Goal: Find specific page/section: Find specific page/section

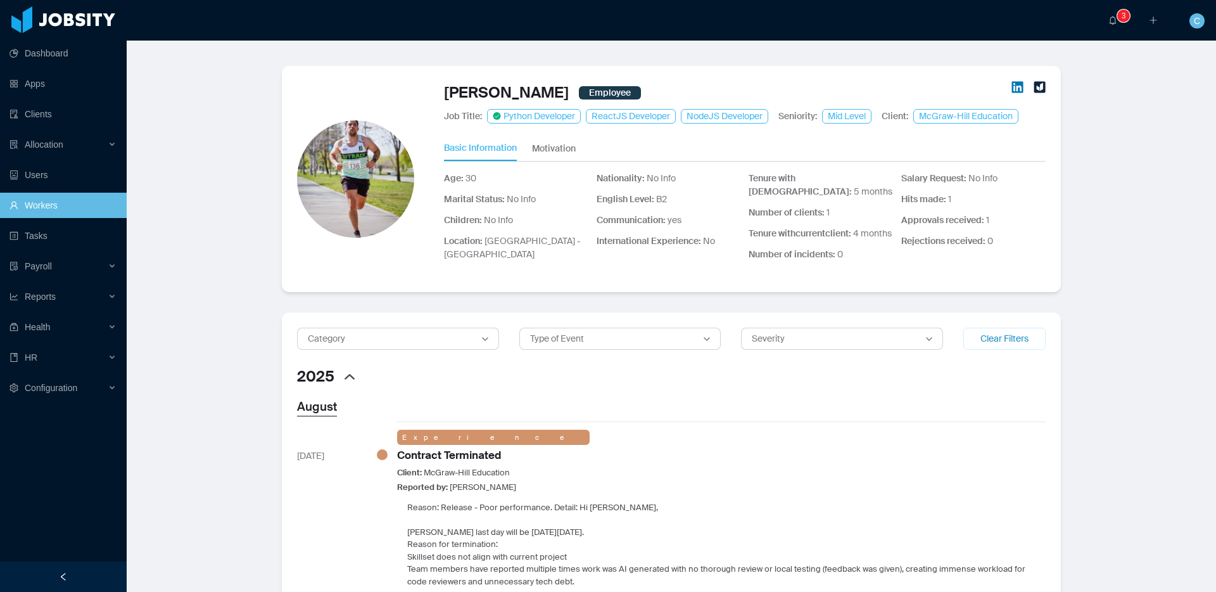
scroll to position [692, 0]
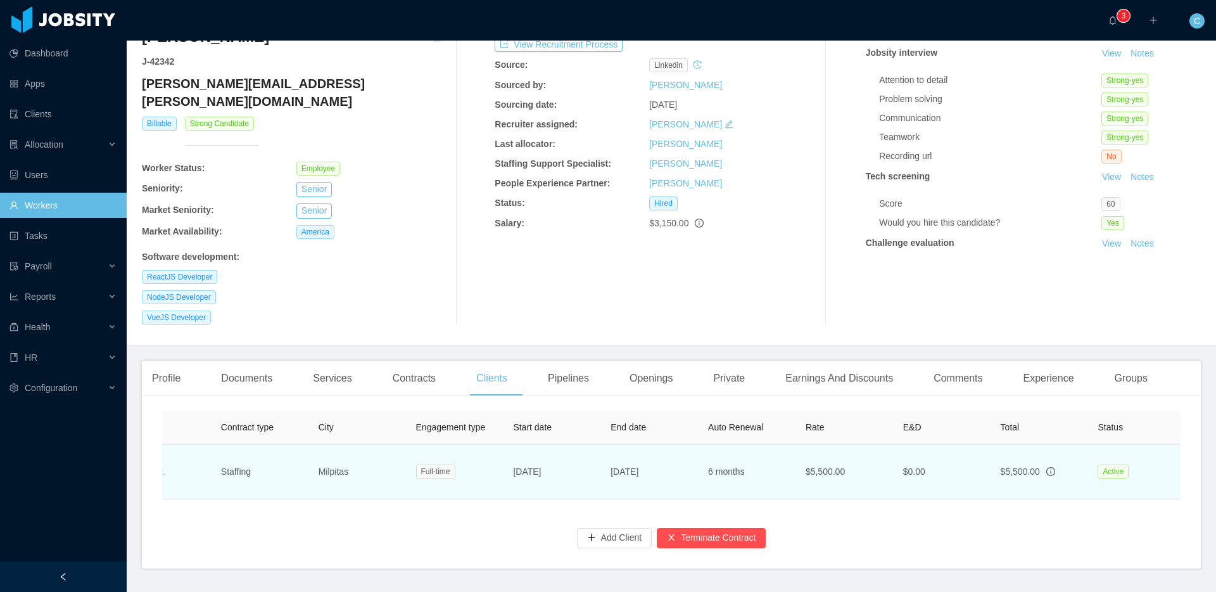
scroll to position [0, 248]
click at [1113, 476] on link "Amendments" at bounding box center [1135, 481] width 52 height 10
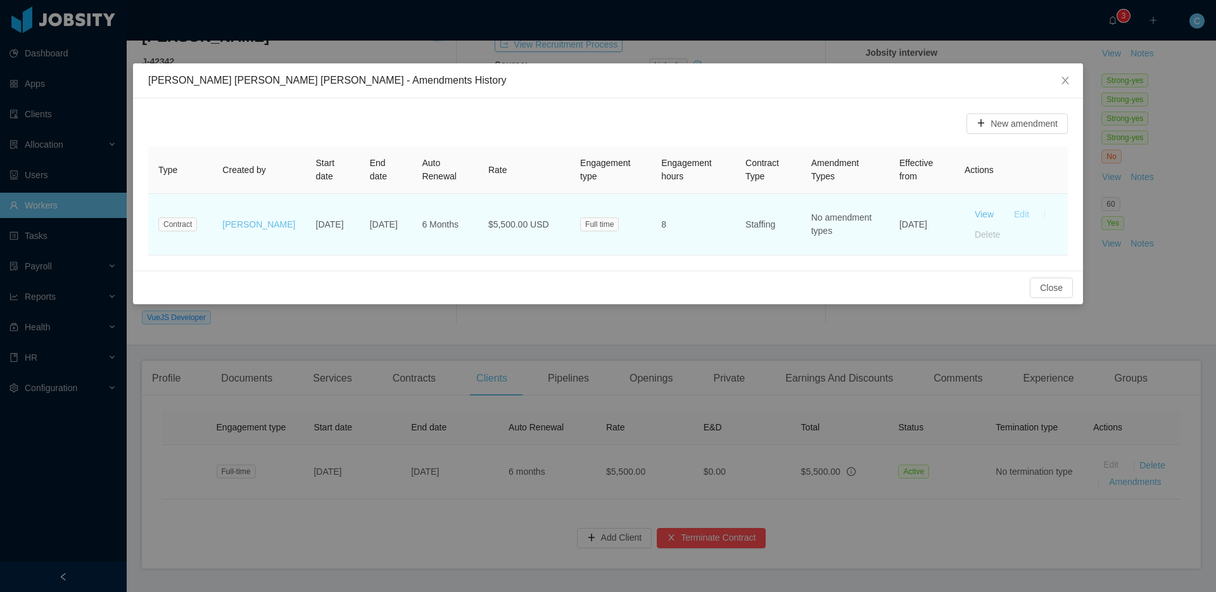
click at [1022, 214] on button "Edit" at bounding box center [1021, 214] width 35 height 20
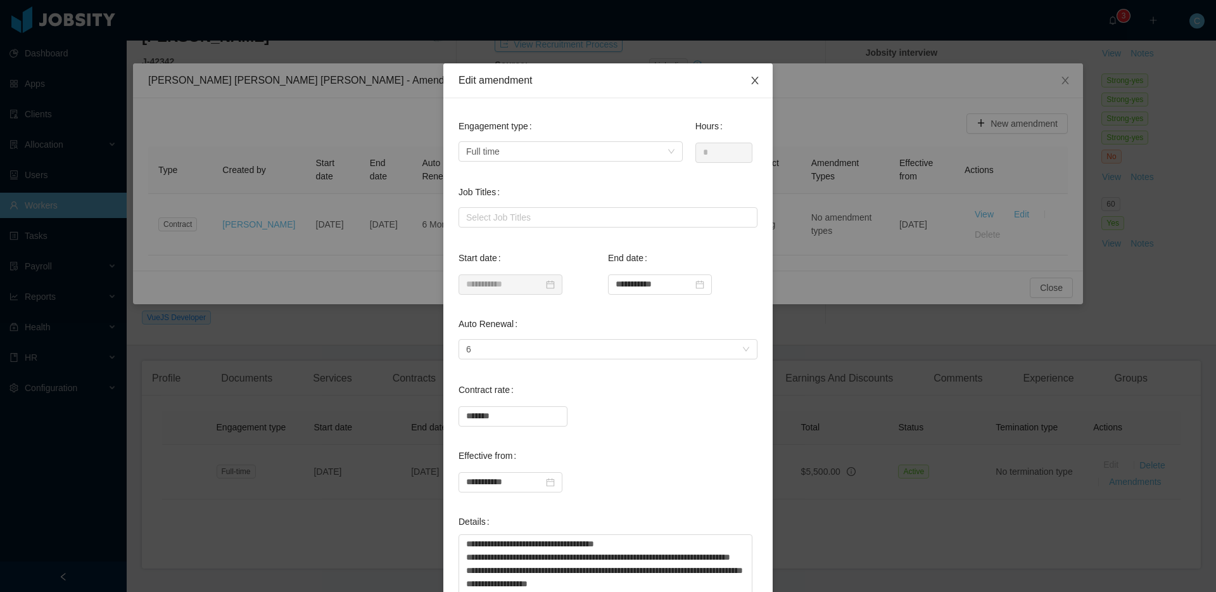
click at [758, 80] on icon "icon: close" at bounding box center [755, 80] width 10 height 10
type input "**********"
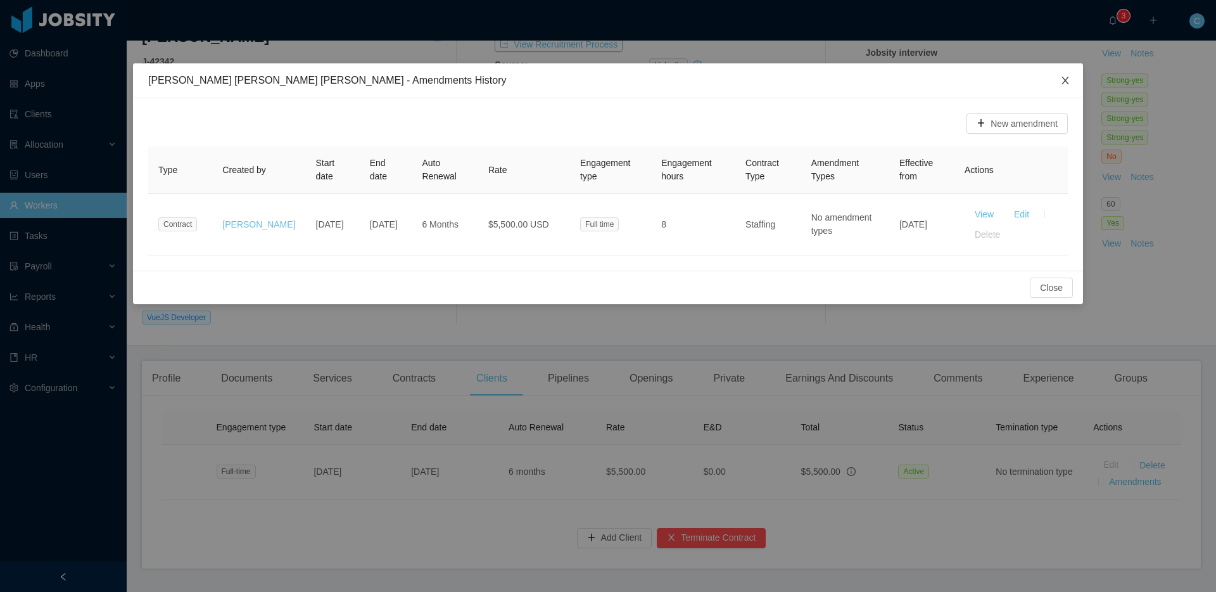
click at [1069, 83] on icon "icon: close" at bounding box center [1066, 80] width 10 height 10
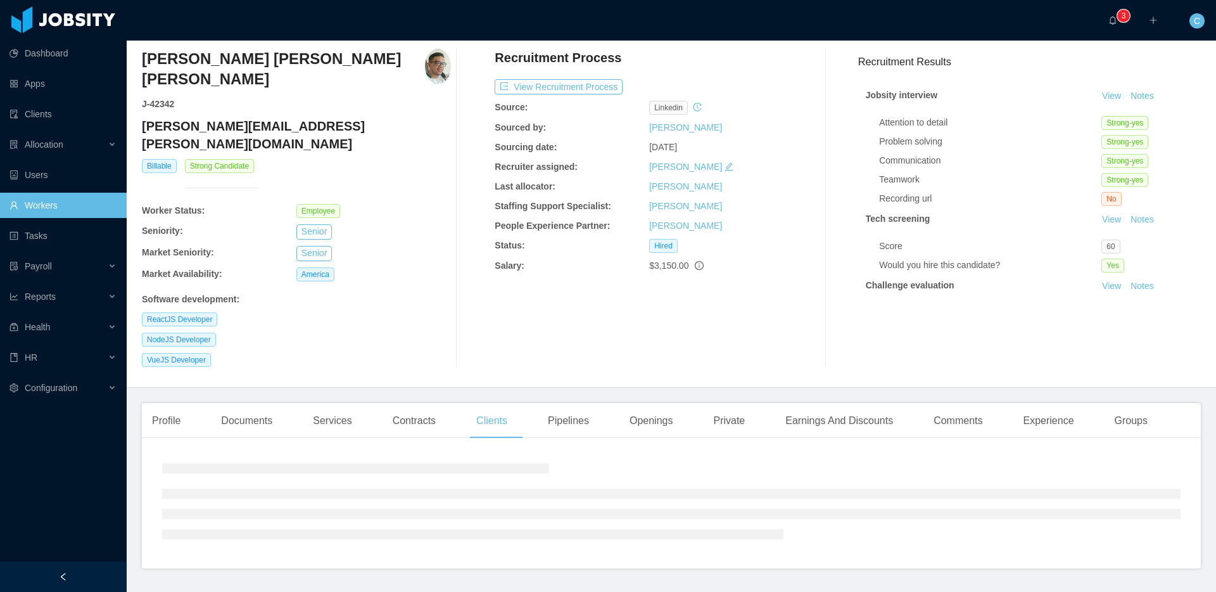
scroll to position [82, 0]
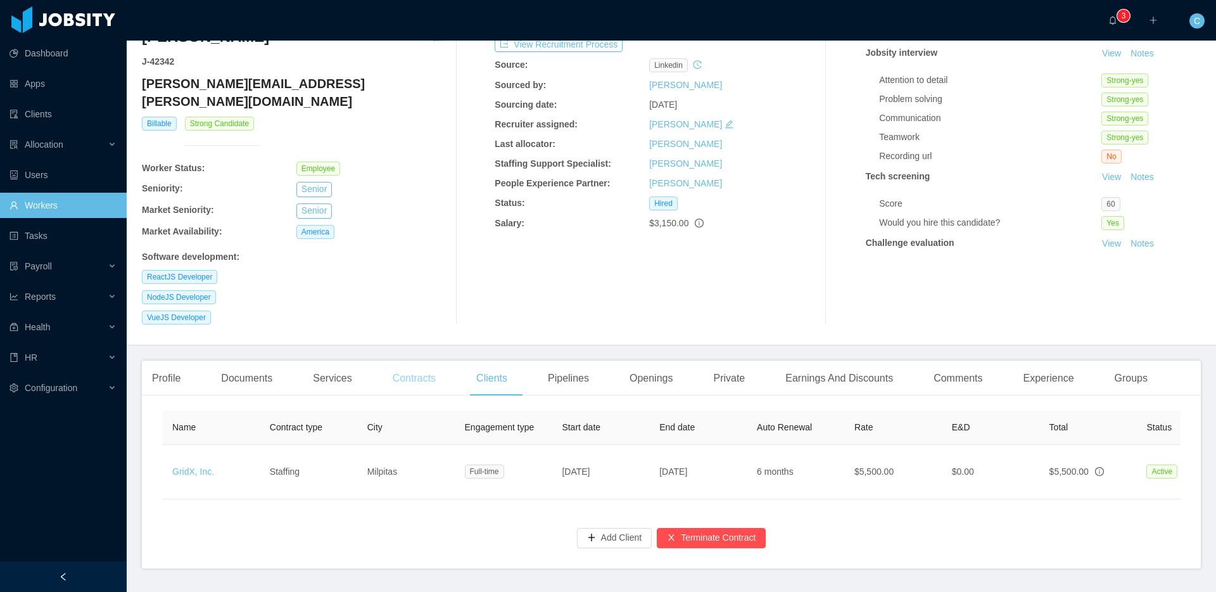
click at [431, 360] on div "Contracts" at bounding box center [414, 377] width 63 height 35
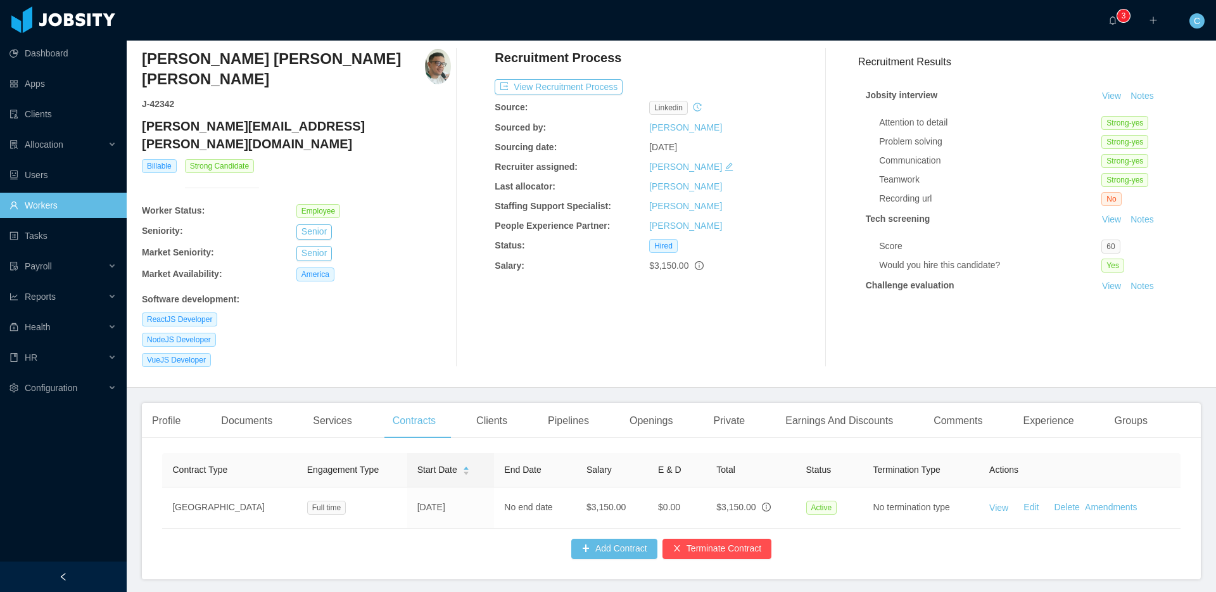
scroll to position [51, 0]
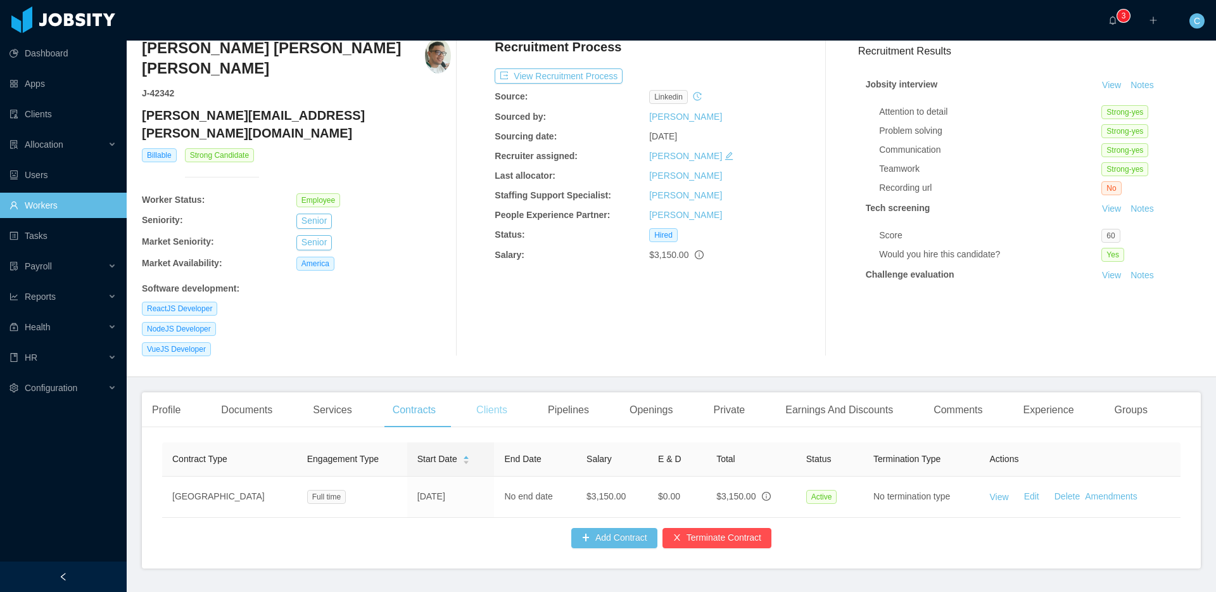
click at [504, 392] on div "Clients" at bounding box center [491, 409] width 51 height 35
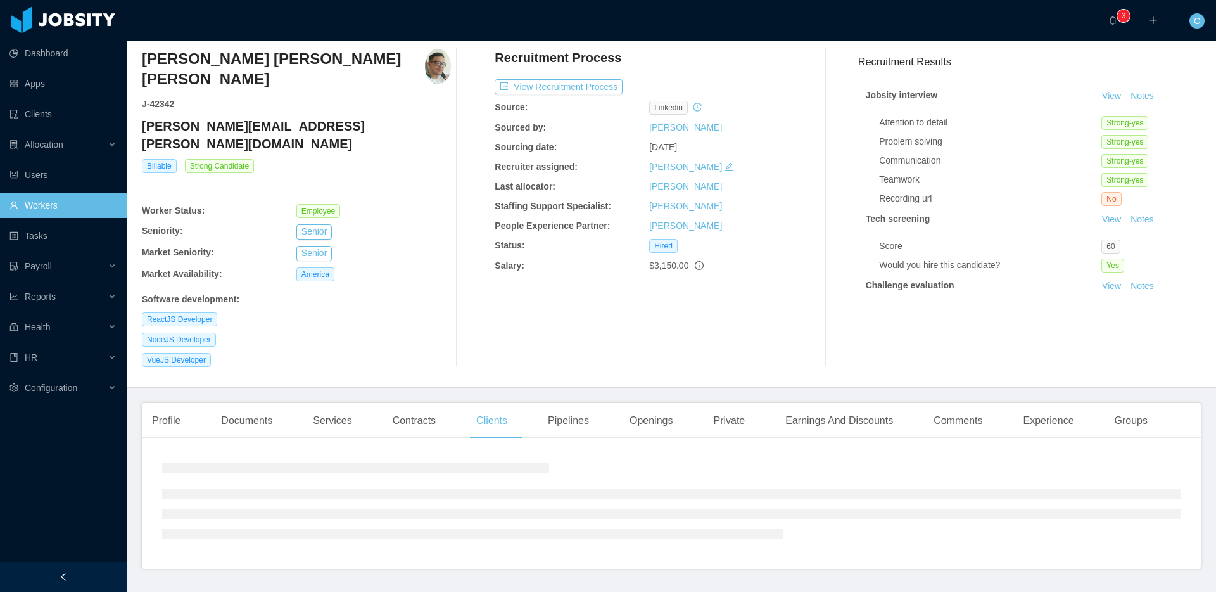
scroll to position [82, 0]
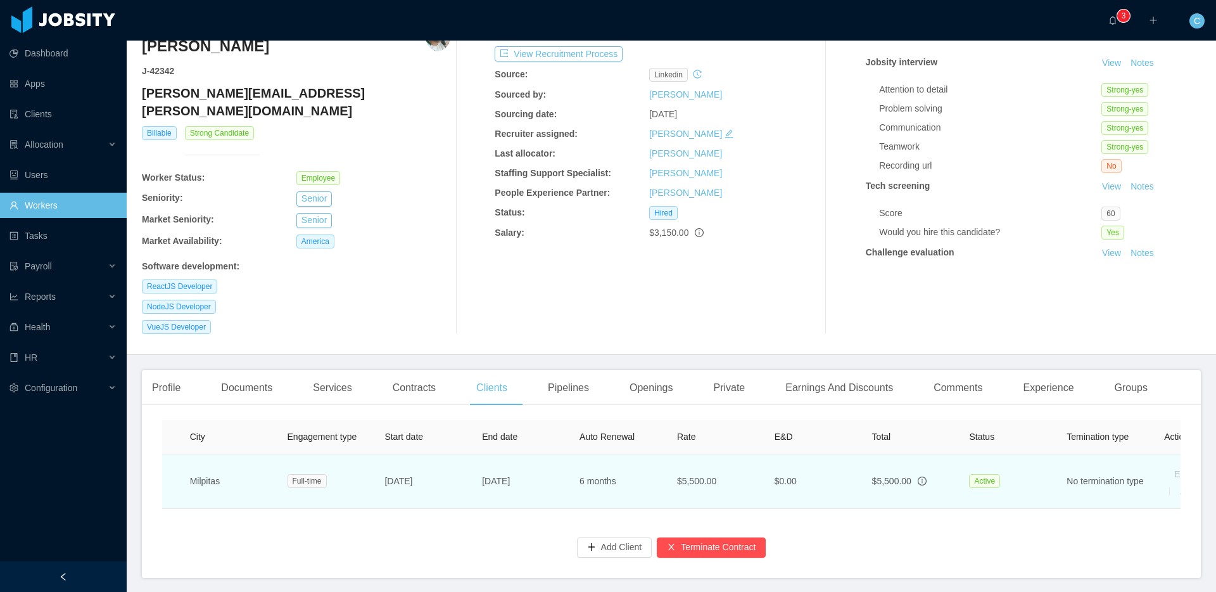
scroll to position [0, 248]
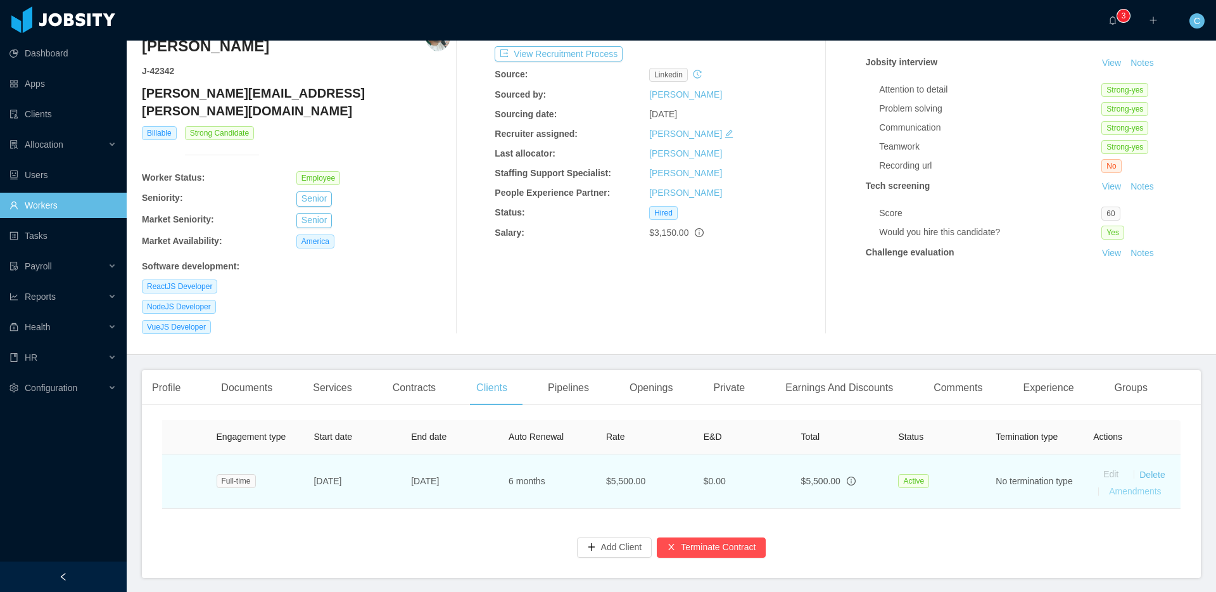
click at [1135, 486] on link "Amendments" at bounding box center [1135, 491] width 52 height 10
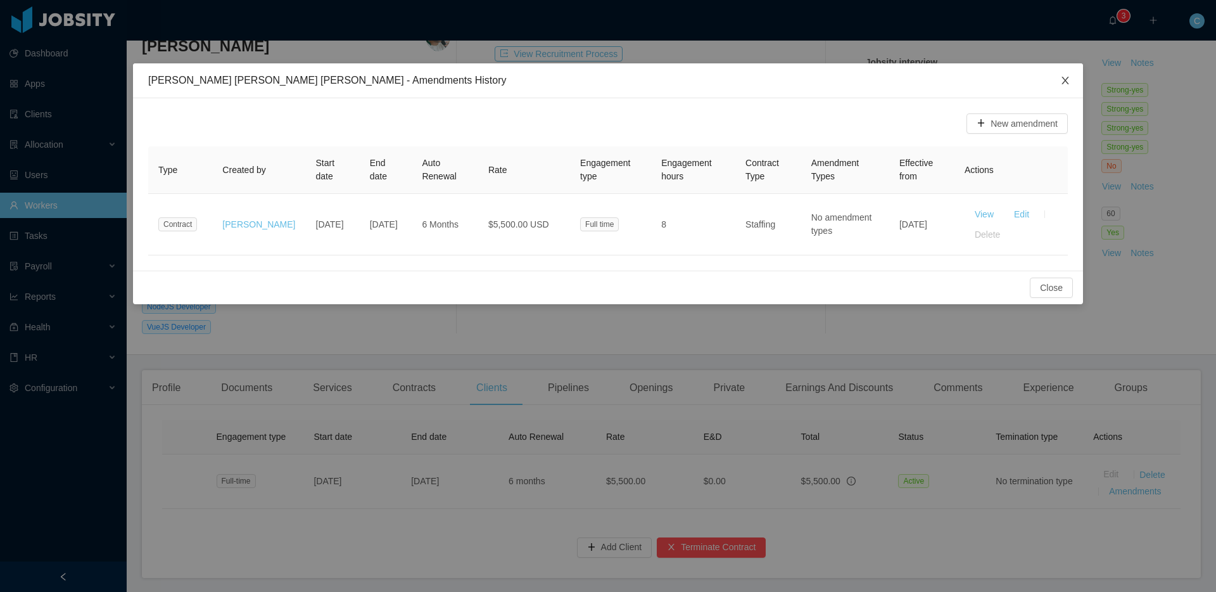
click at [1064, 80] on icon "icon: close" at bounding box center [1065, 81] width 7 height 8
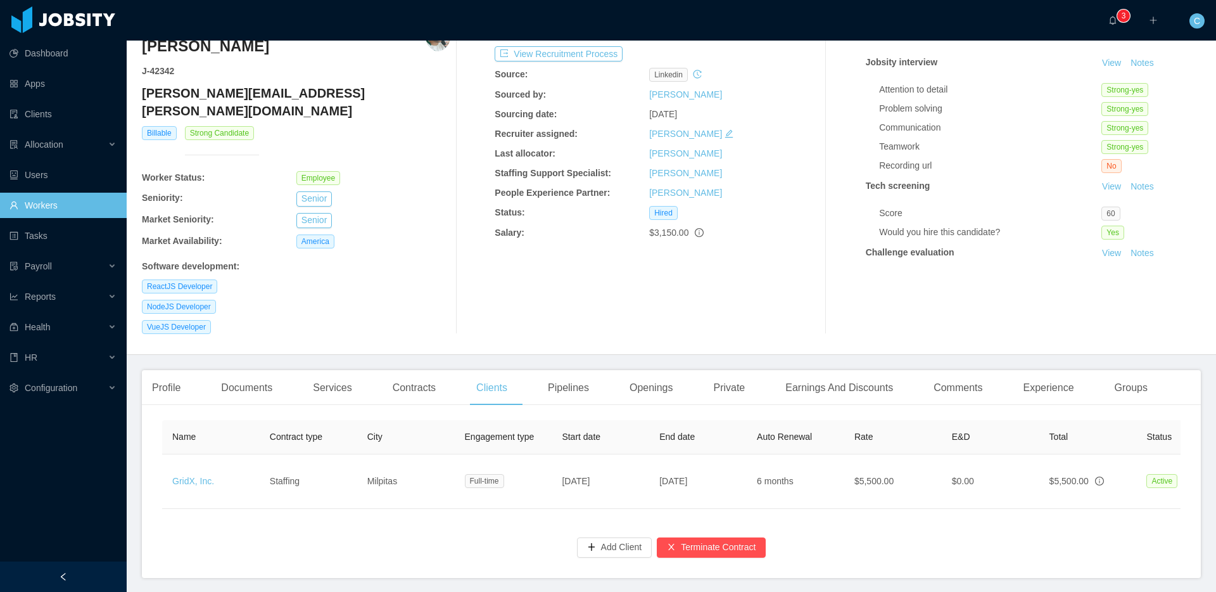
scroll to position [0, 0]
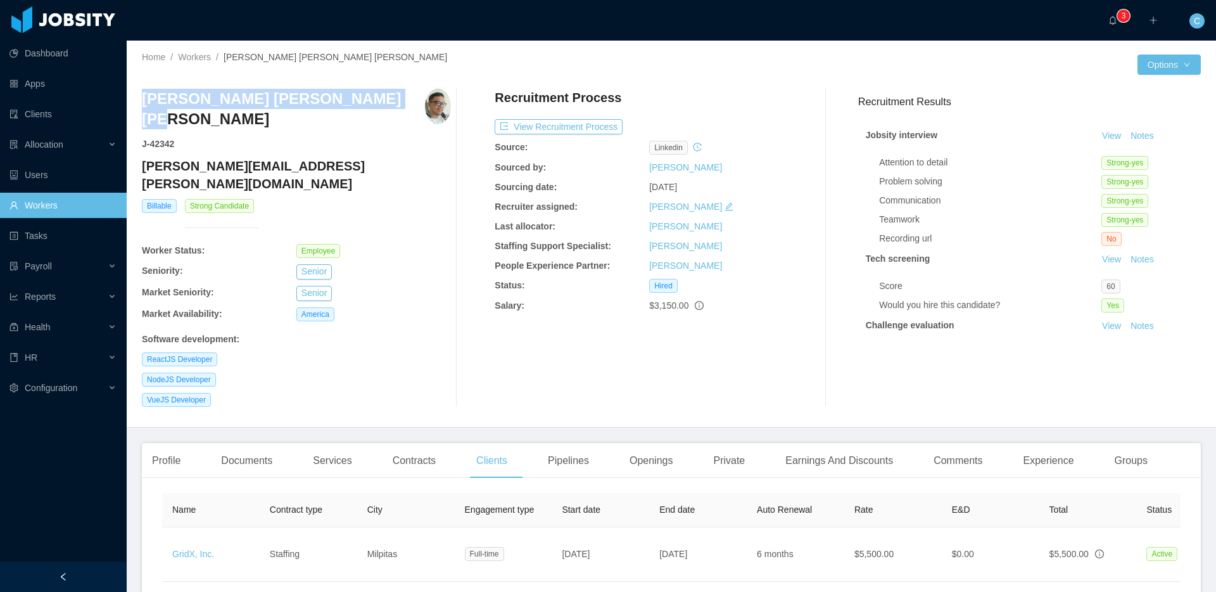
drag, startPoint x: 354, startPoint y: 101, endPoint x: 141, endPoint y: 101, distance: 212.2
click at [142, 101] on h3 "Yusef Richard de Oliveira Alves" at bounding box center [283, 109] width 283 height 41
copy h3 "Yusef Richard de Oliveira Alves"
click at [100, 354] on div "HR" at bounding box center [63, 357] width 127 height 25
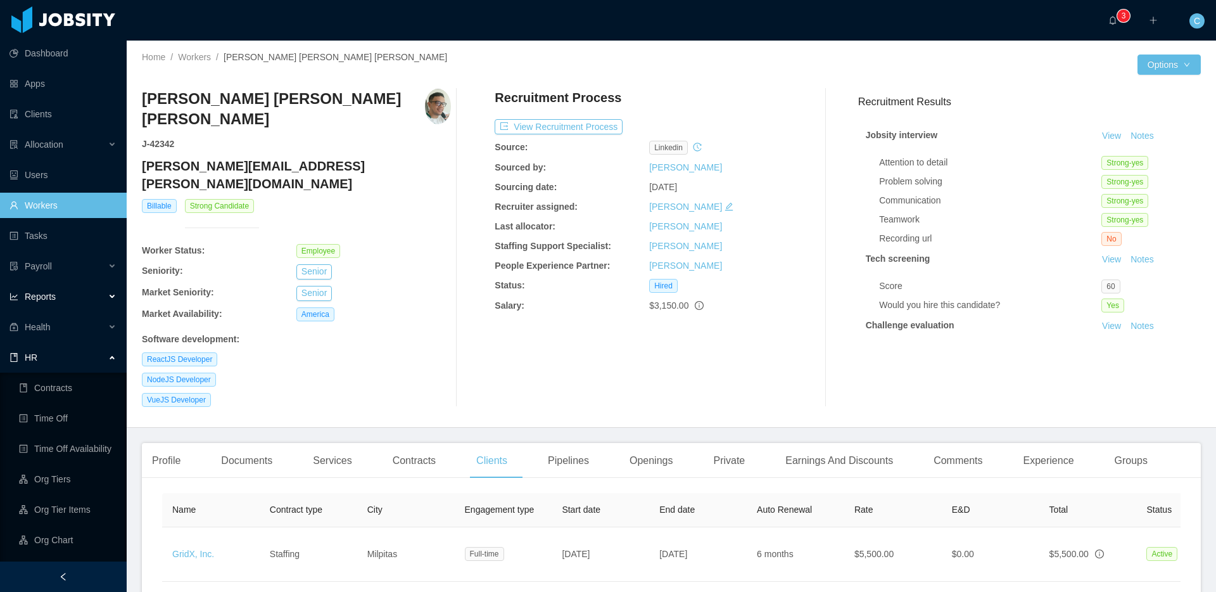
click at [70, 293] on div "Reports" at bounding box center [63, 296] width 127 height 25
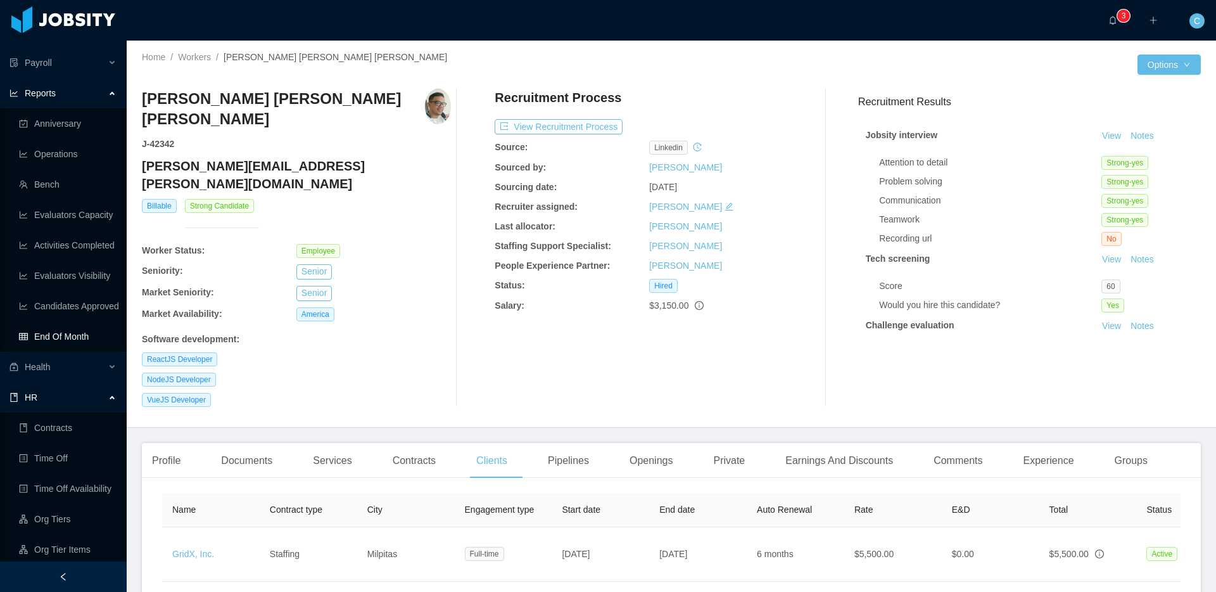
scroll to position [205, 0]
click at [53, 332] on link "End Of Month" at bounding box center [68, 334] width 98 height 25
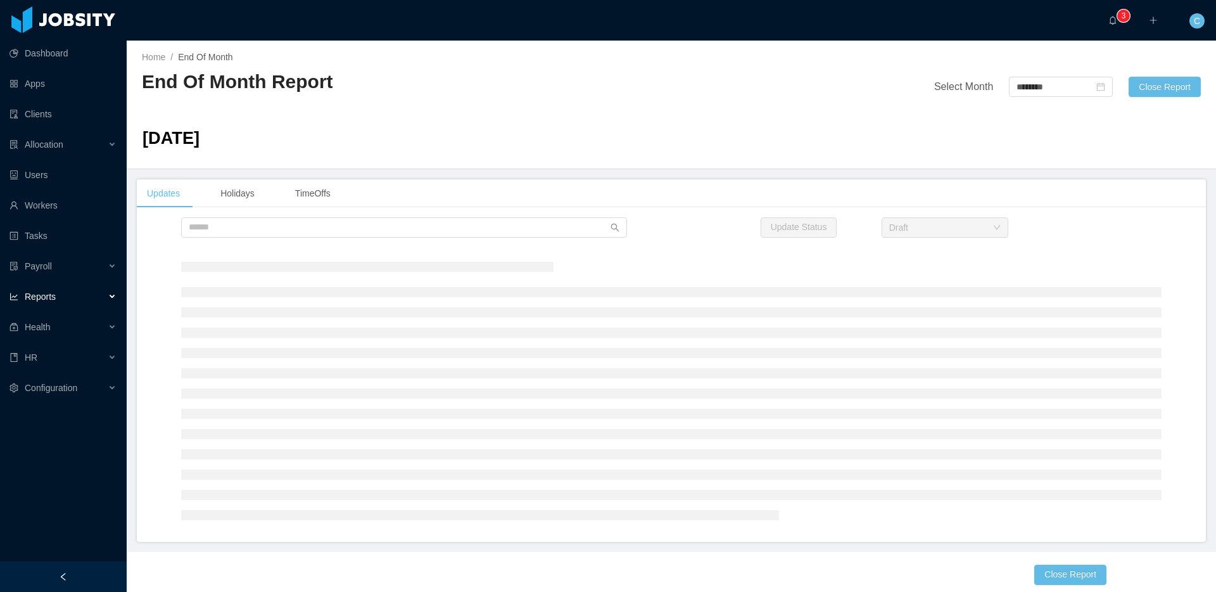
click at [698, 124] on div "August 2025" at bounding box center [671, 141] width 1075 height 35
click at [703, 137] on div "August 2025" at bounding box center [671, 141] width 1075 height 35
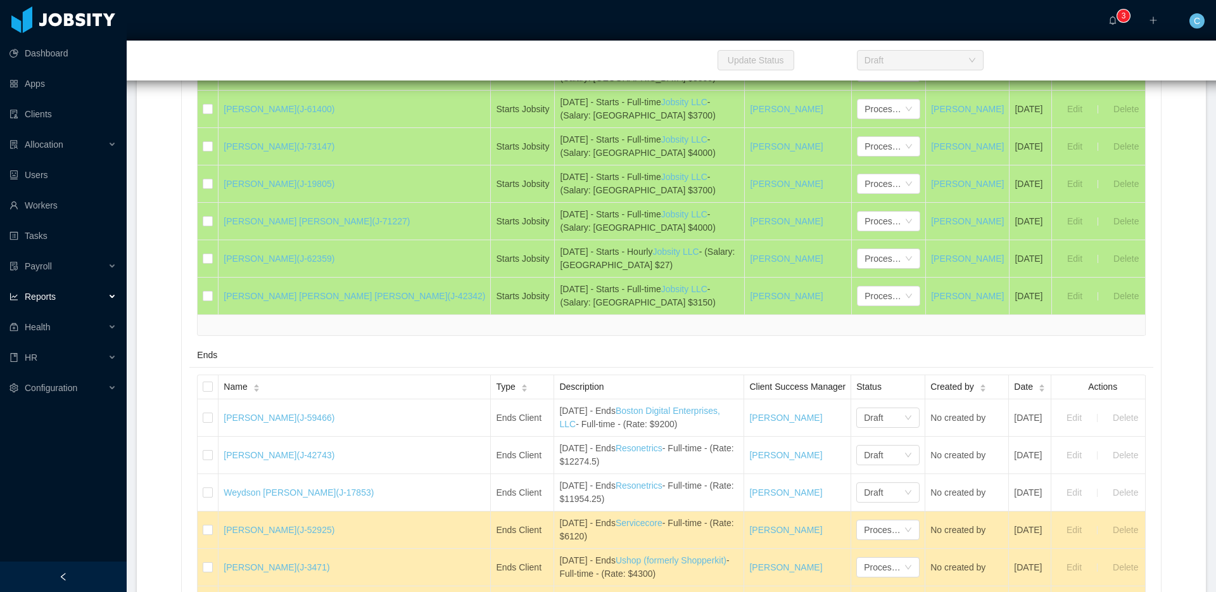
scroll to position [618, 0]
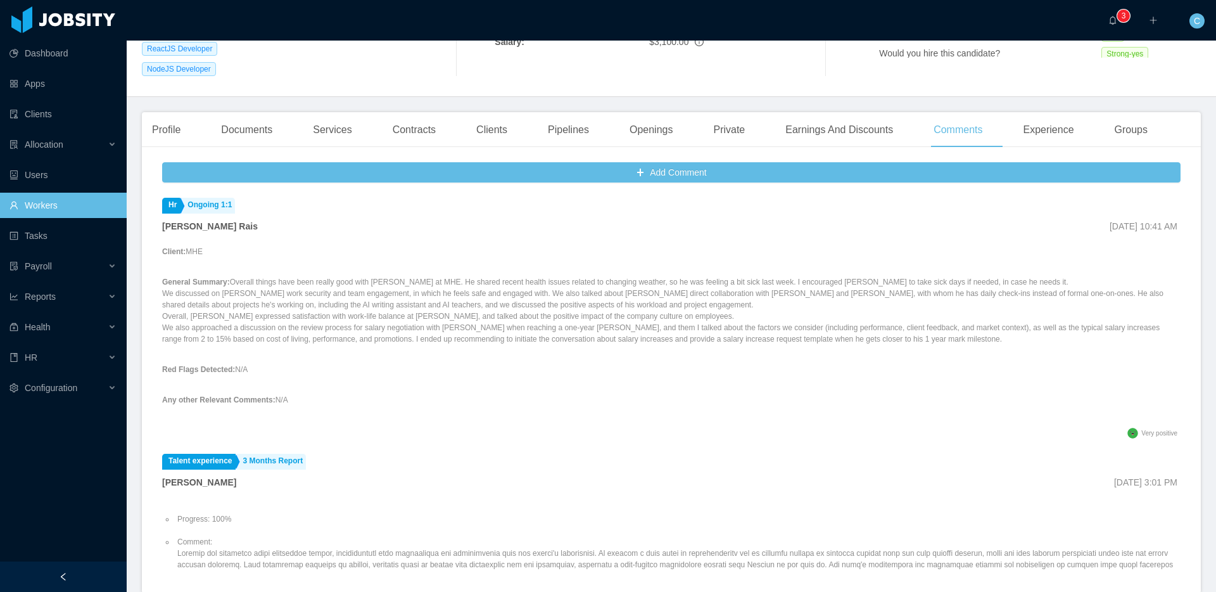
scroll to position [275, 0]
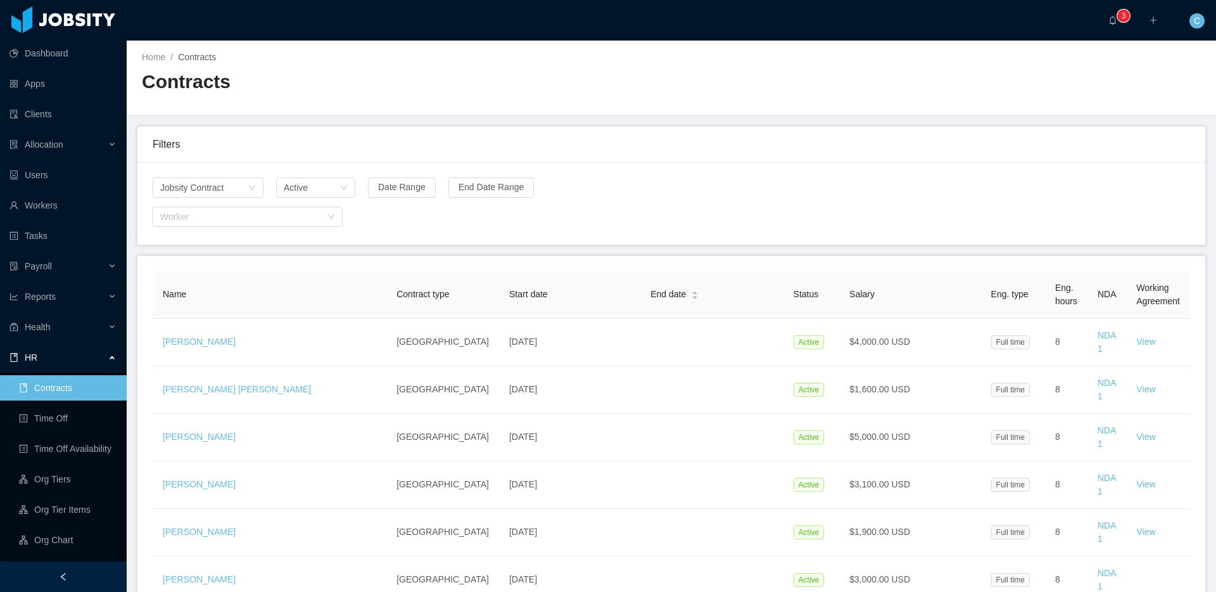
scroll to position [44, 0]
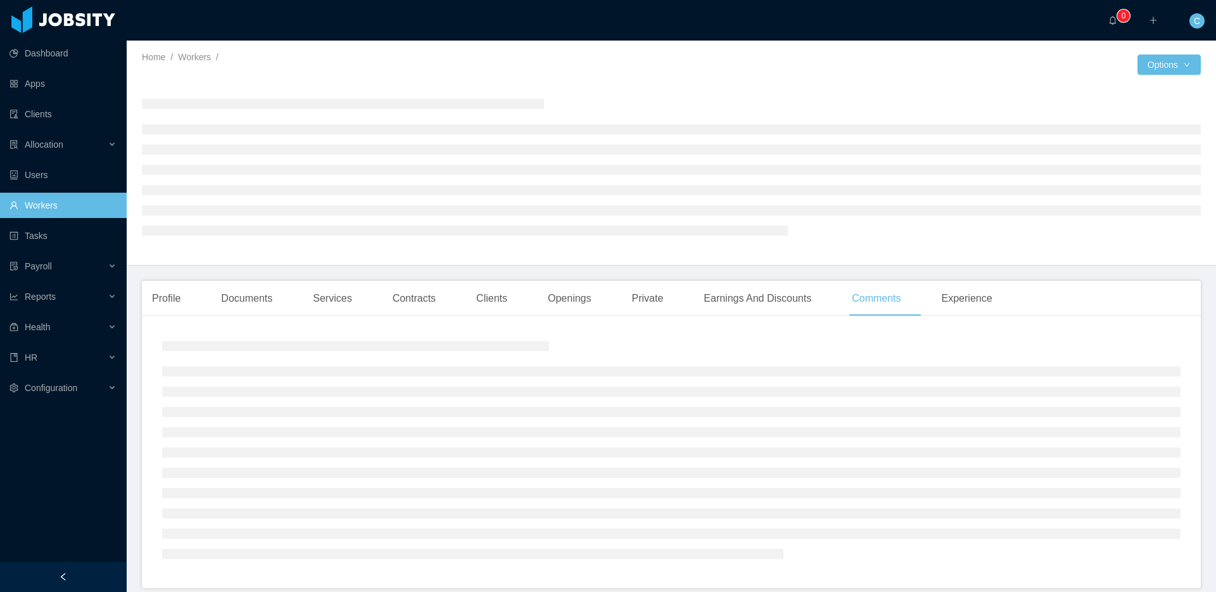
click at [1199, 24] on span "C" at bounding box center [1197, 20] width 6 height 15
click at [1013, 68] on div at bounding box center [905, 64] width 466 height 20
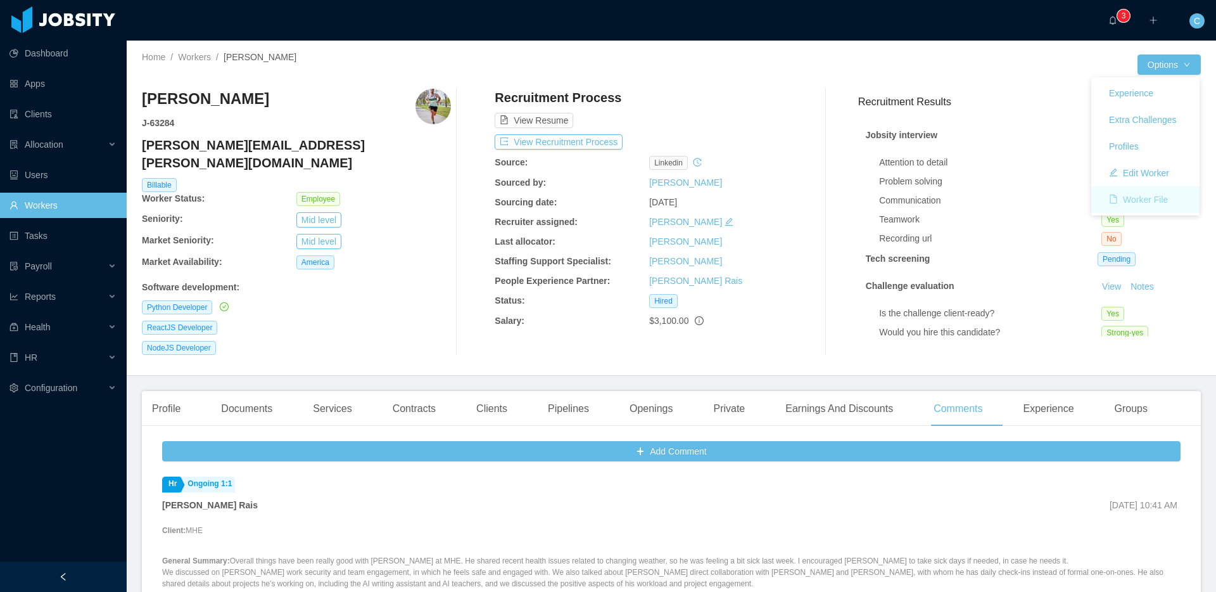
click at [1154, 197] on button "Worker File" at bounding box center [1138, 199] width 79 height 20
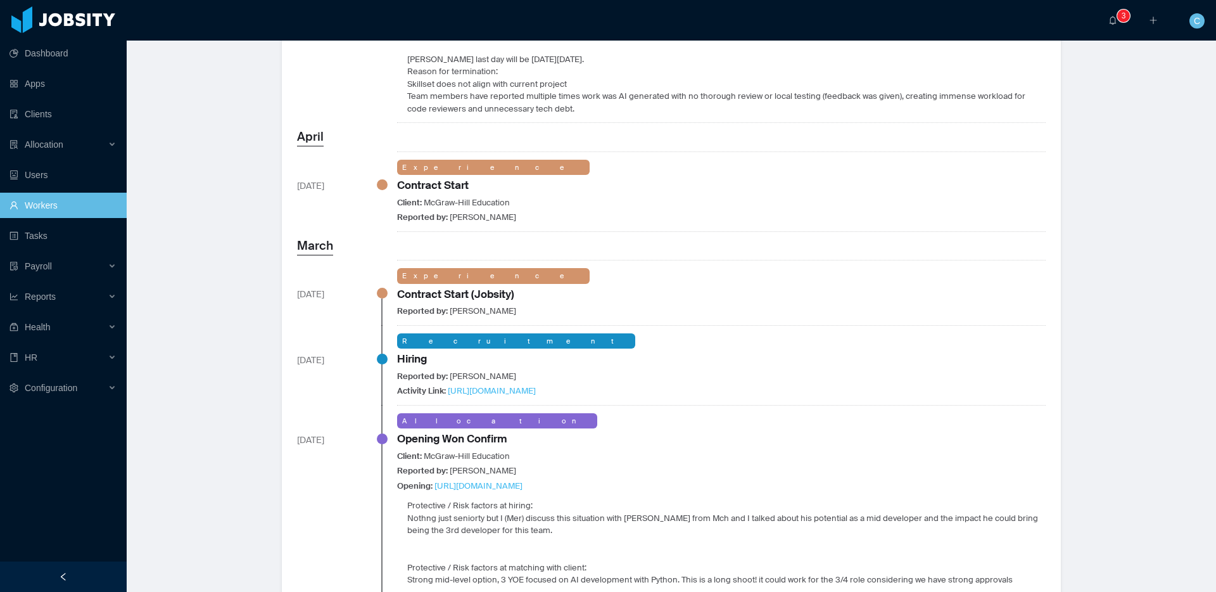
scroll to position [666, 0]
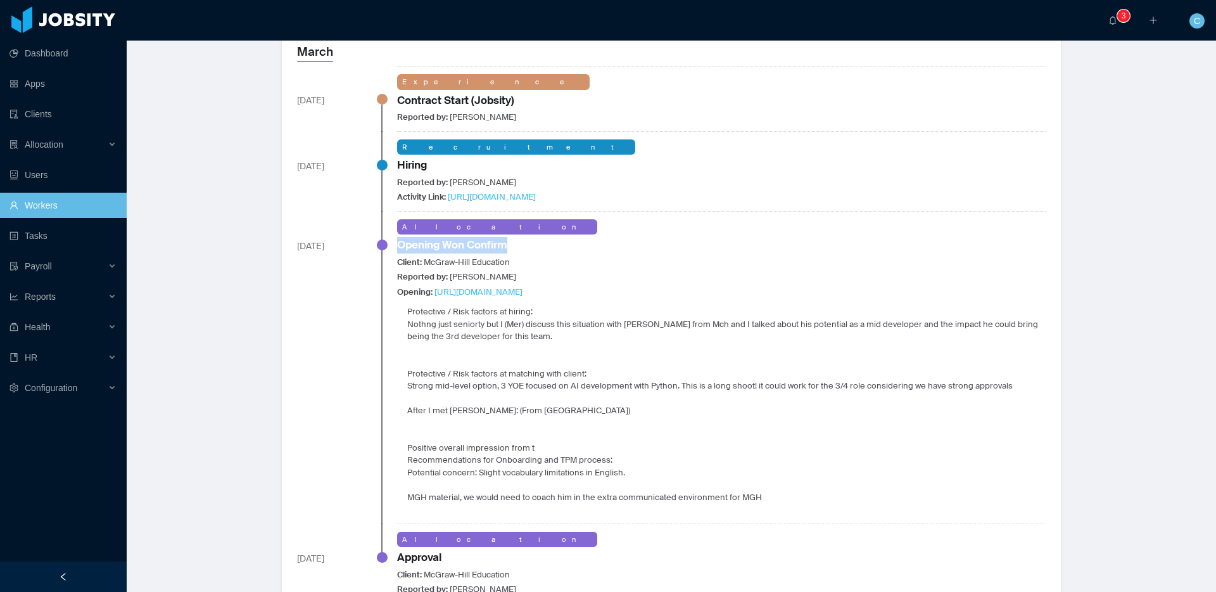
drag, startPoint x: 398, startPoint y: 243, endPoint x: 506, endPoint y: 240, distance: 107.7
click at [506, 240] on div "Opening Won Confirm" at bounding box center [452, 245] width 110 height 16
drag, startPoint x: 410, startPoint y: 311, endPoint x: 551, endPoint y: 314, distance: 141.3
click at [551, 314] on div "Protective / Risk factors at hiring: Nothng just seniorty but I (Mer) discuss t…" at bounding box center [721, 410] width 649 height 210
drag, startPoint x: 506, startPoint y: 338, endPoint x: 444, endPoint y: 318, distance: 65.1
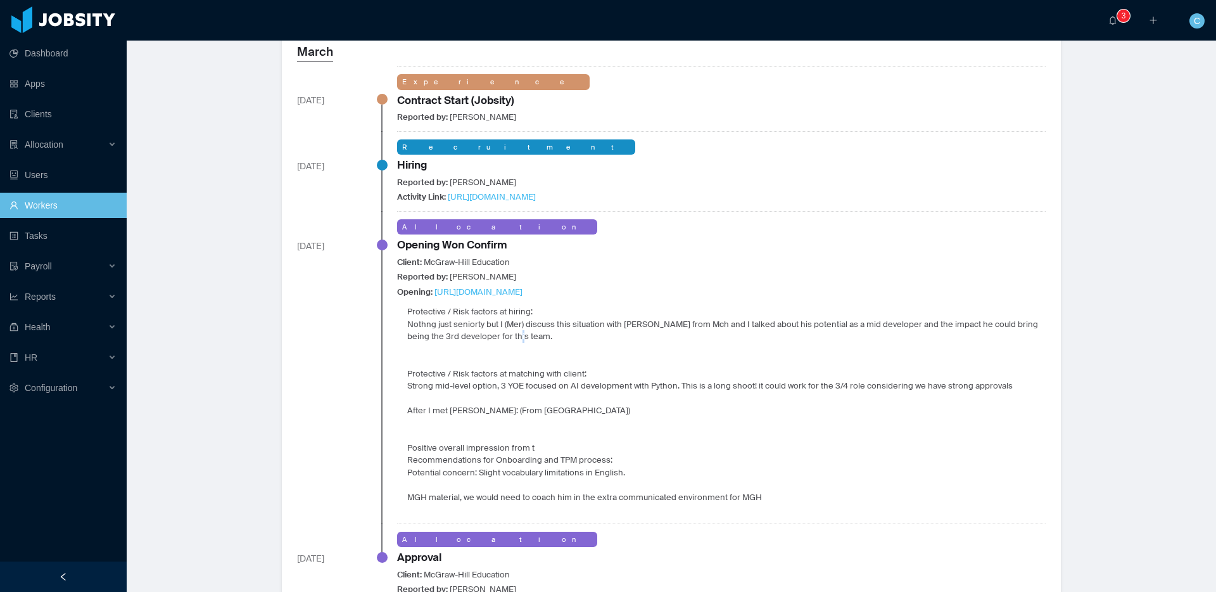
click at [502, 336] on p "Nothng just seniorty but I (Mer) discuss this situation with [PERSON_NAME] from…" at bounding box center [726, 330] width 639 height 25
drag, startPoint x: 408, startPoint y: 309, endPoint x: 764, endPoint y: 481, distance: 395.3
click at [812, 496] on div "Protective / Risk factors at hiring: Nothng just seniorty but I (Mer) discuss t…" at bounding box center [721, 410] width 649 height 210
click at [440, 325] on p "Nothng just seniorty but I (Mer) discuss this situation with [PERSON_NAME] from…" at bounding box center [726, 330] width 639 height 25
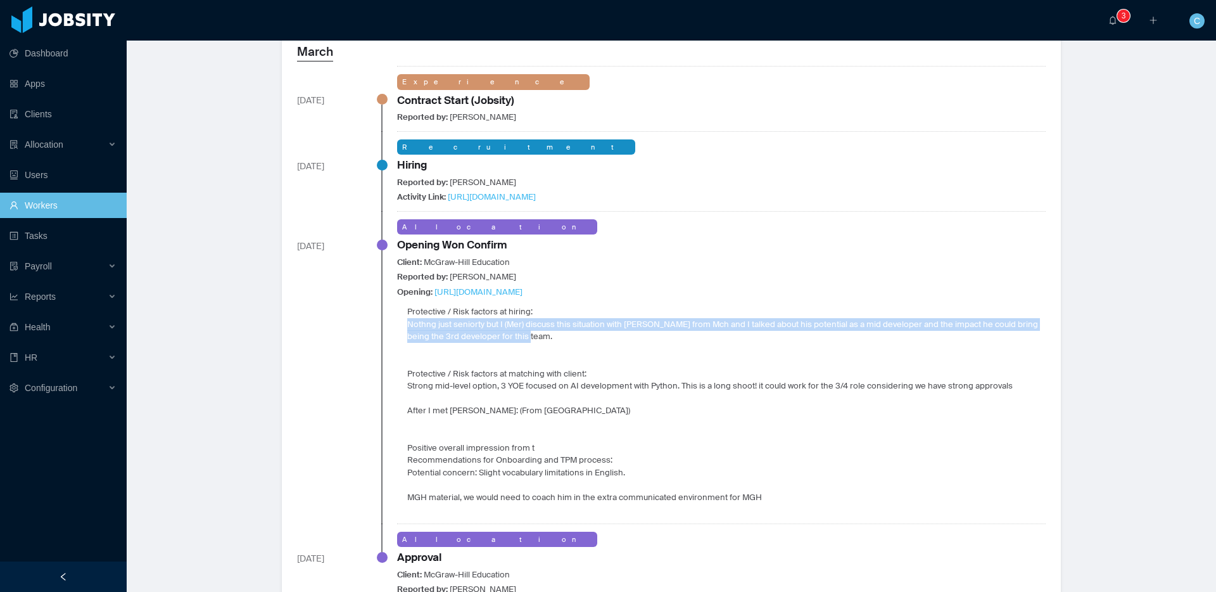
drag, startPoint x: 407, startPoint y: 323, endPoint x: 627, endPoint y: 336, distance: 220.2
click at [627, 336] on p "Nothng just seniorty but I (Mer) discuss this situation with [PERSON_NAME] from…" at bounding box center [726, 330] width 639 height 25
click at [744, 326] on p "Nothng just seniorty but I (Mer) discuss this situation with [PERSON_NAME] from…" at bounding box center [726, 330] width 639 height 25
drag, startPoint x: 445, startPoint y: 328, endPoint x: 944, endPoint y: 365, distance: 500.6
click at [1012, 394] on div "Protective / Risk factors at hiring: Nothng just seniorty but I (Mer) discuss t…" at bounding box center [721, 410] width 649 height 210
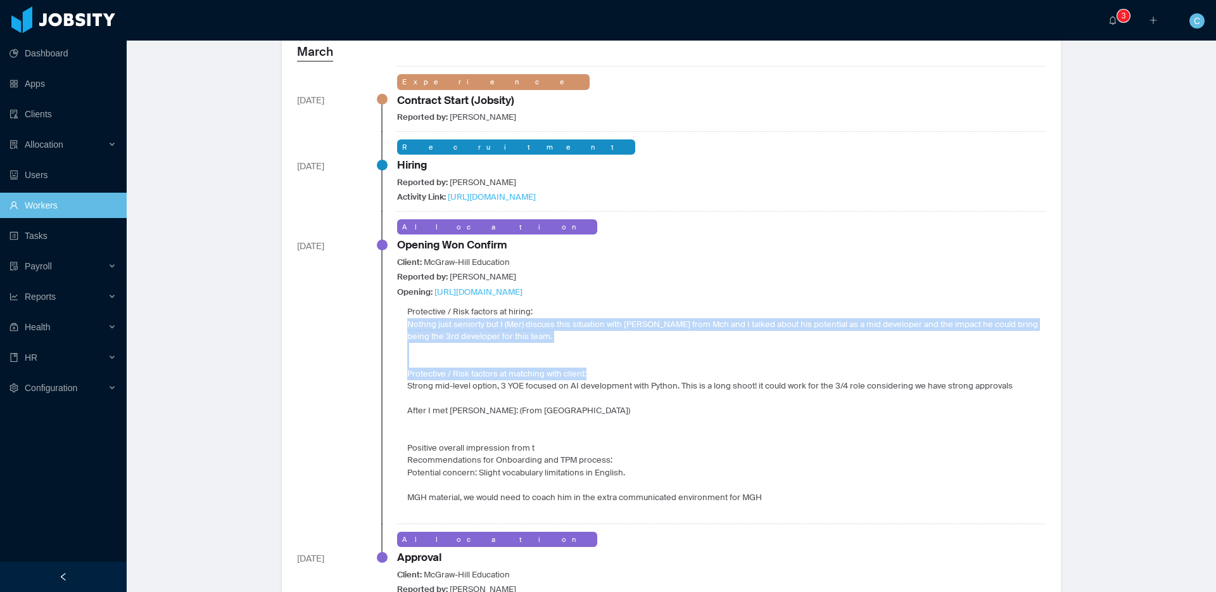
click at [854, 318] on p "Nothng just seniorty but I (Mer) discuss this situation with [PERSON_NAME] from…" at bounding box center [726, 330] width 639 height 25
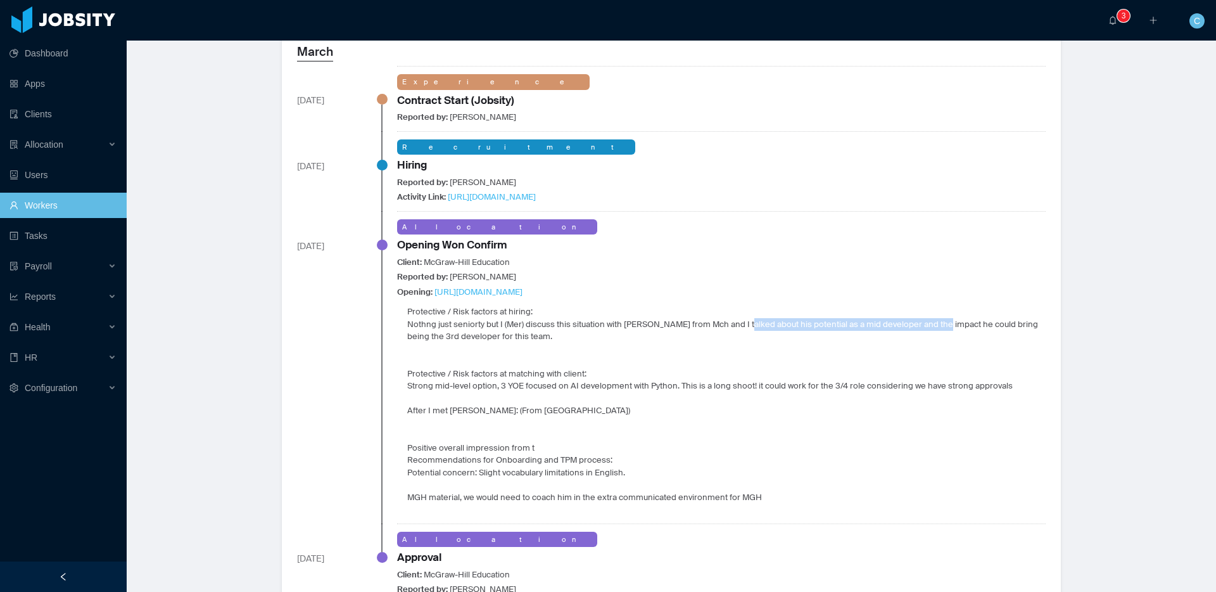
drag, startPoint x: 741, startPoint y: 321, endPoint x: 921, endPoint y: 328, distance: 179.4
click at [938, 328] on p "Nothng just seniorty but I (Mer) discuss this situation with [PERSON_NAME] from…" at bounding box center [726, 330] width 639 height 25
click at [570, 338] on p "Nothng just seniorty but I (Mer) discuss this situation with [PERSON_NAME] from…" at bounding box center [726, 330] width 639 height 25
drag, startPoint x: 408, startPoint y: 461, endPoint x: 669, endPoint y: 461, distance: 261.0
click at [669, 461] on li "Positive overall impression from t Recommendations for Onboarding and TPM proce…" at bounding box center [726, 479] width 639 height 74
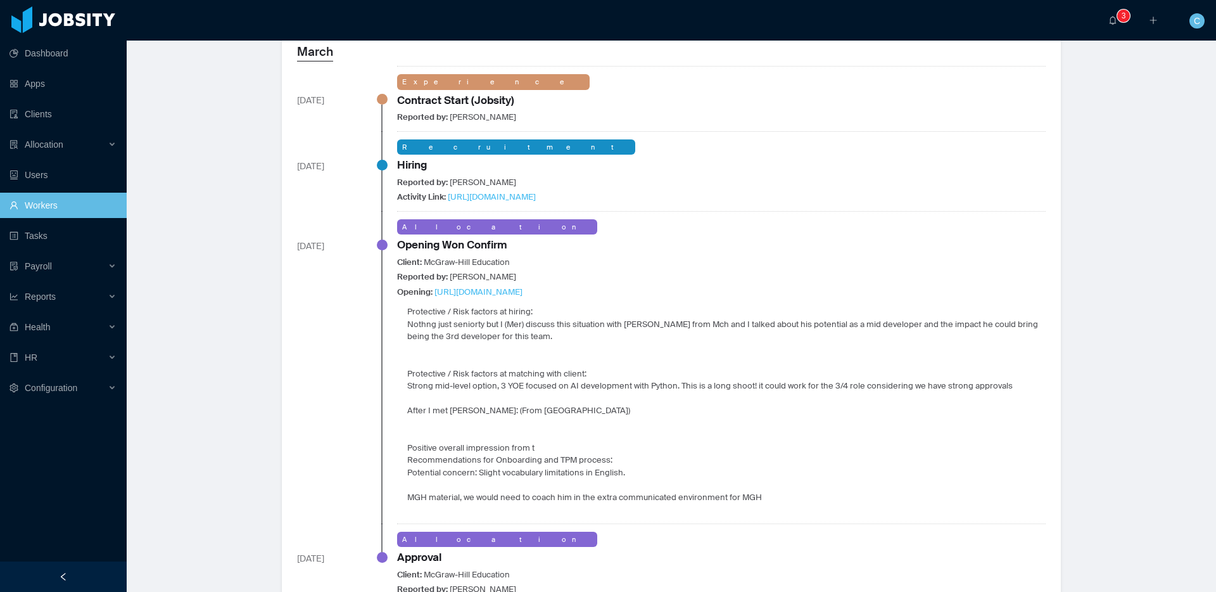
click at [692, 378] on div "Protective / Risk factors at hiring: Nothng just seniorty but I (Mer) discuss t…" at bounding box center [721, 410] width 649 height 210
drag, startPoint x: 296, startPoint y: 246, endPoint x: 385, endPoint y: 246, distance: 88.7
click at [385, 246] on div "[DATE] Allocation Opening Won Confirm Client: [PERSON_NAME] Education Reported …" at bounding box center [671, 368] width 749 height 312
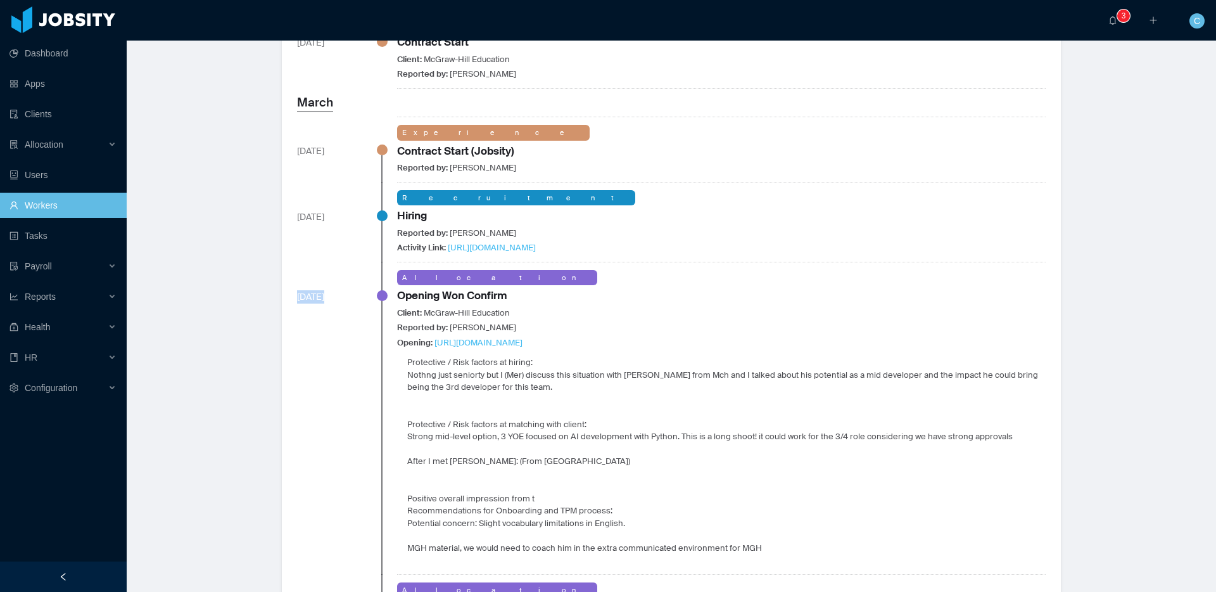
scroll to position [615, 0]
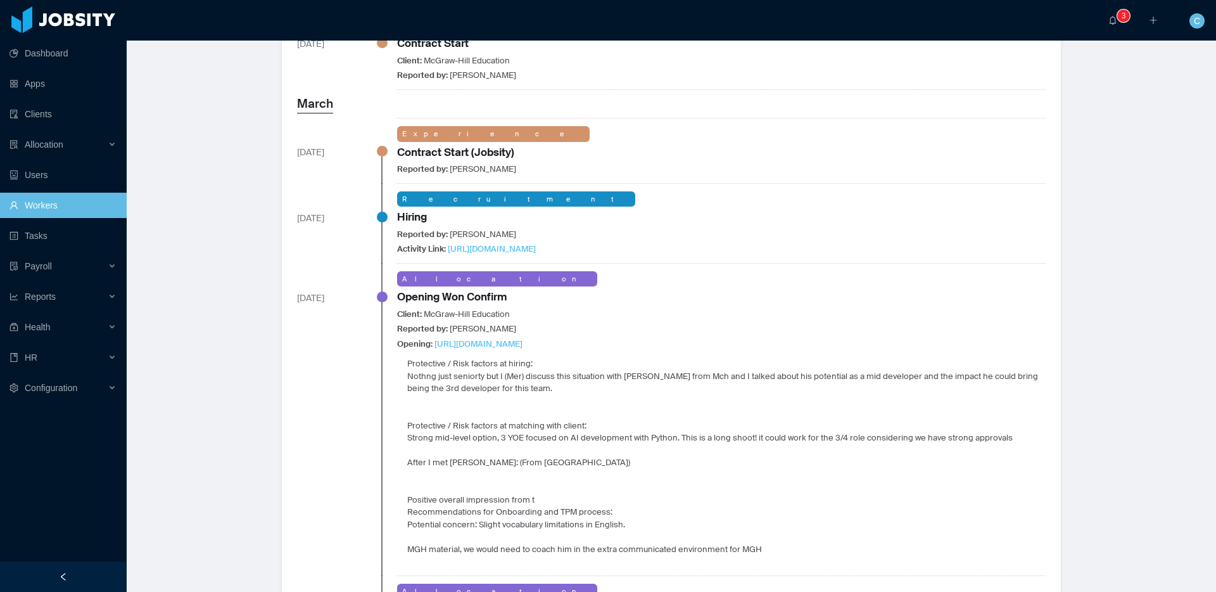
click at [1019, 278] on div "Allocation Opening Won Confirm Client: [PERSON_NAME] Education Reported by: [PE…" at bounding box center [721, 419] width 649 height 296
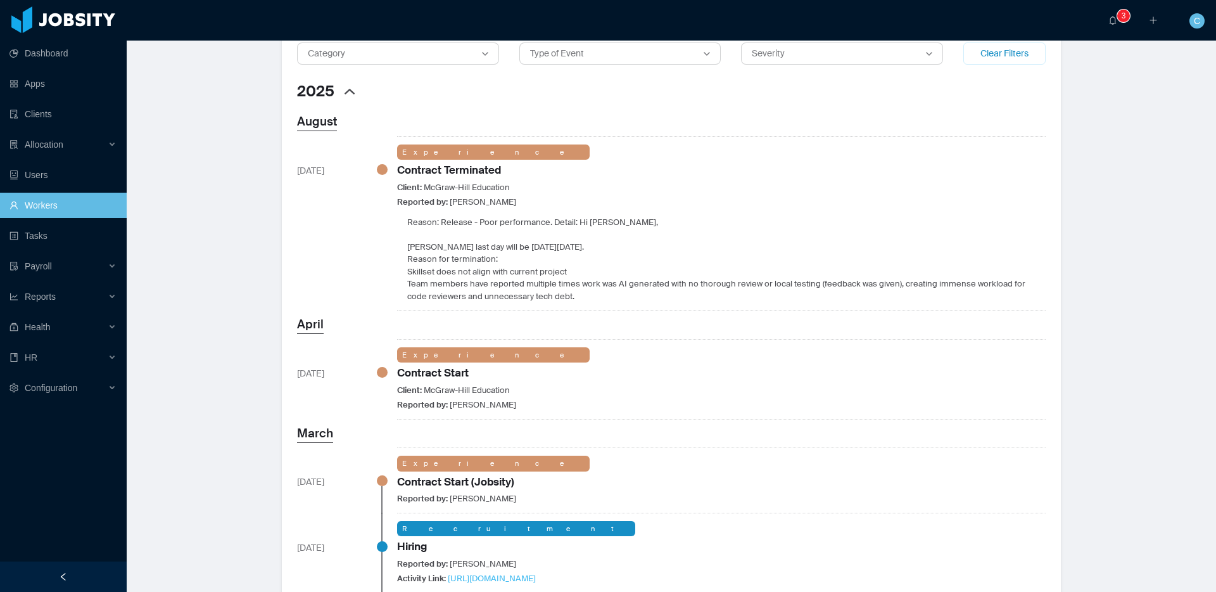
scroll to position [271, 0]
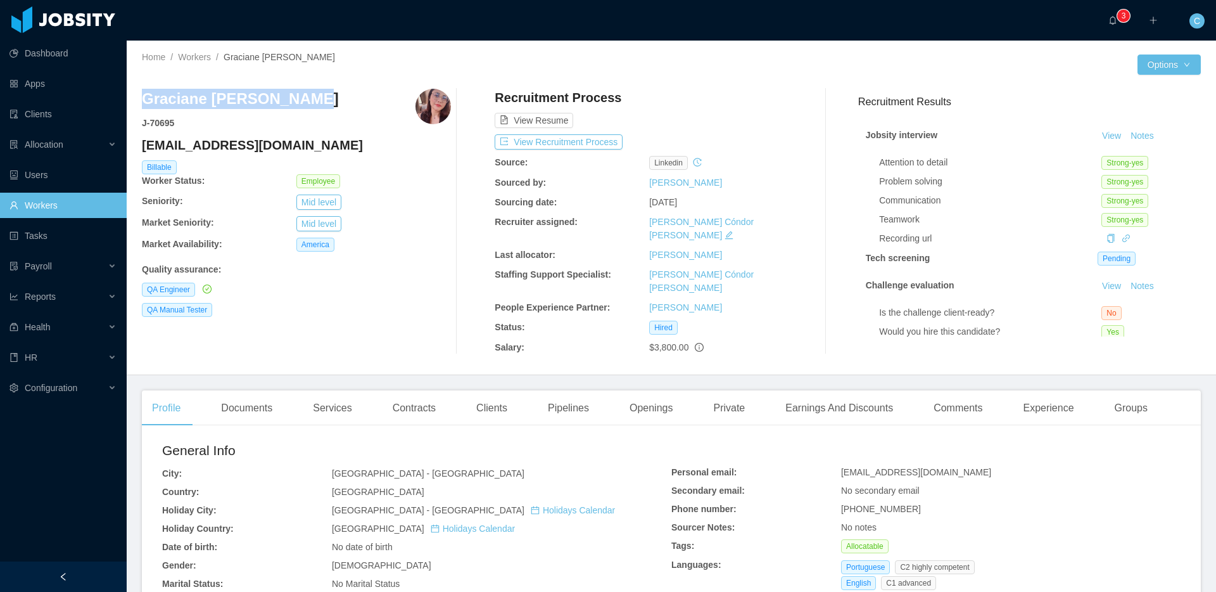
drag, startPoint x: 315, startPoint y: 101, endPoint x: 146, endPoint y: 103, distance: 169.8
click at [146, 102] on div "Graciane Xavier Nobre J- 70695" at bounding box center [296, 109] width 309 height 41
copy h3 "Graciane Xavier Nobre"
